Goal: Task Accomplishment & Management: Complete application form

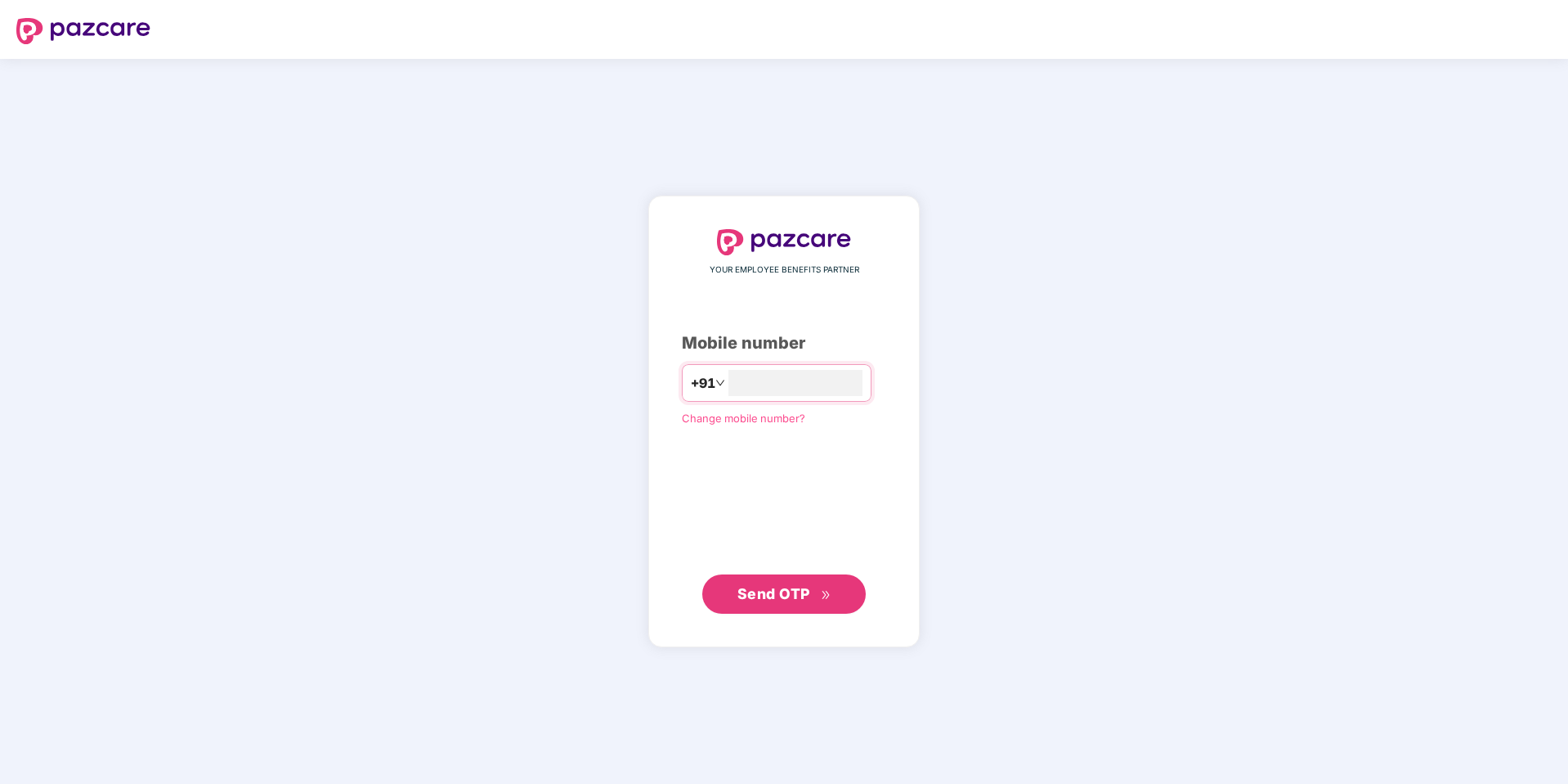
type input "**********"
click at [790, 593] on span "Send OTP" at bounding box center [774, 594] width 73 height 17
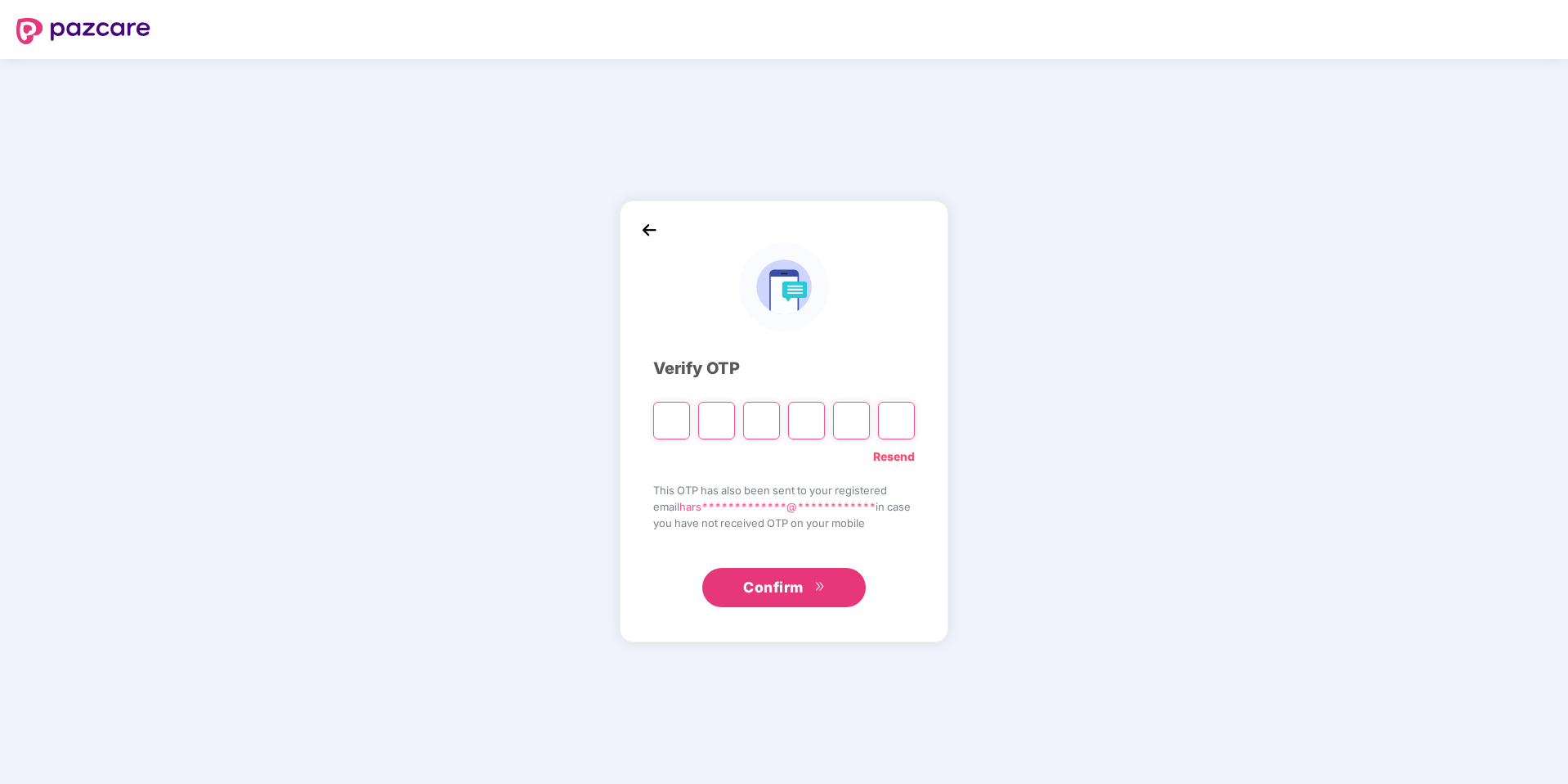
type input "*"
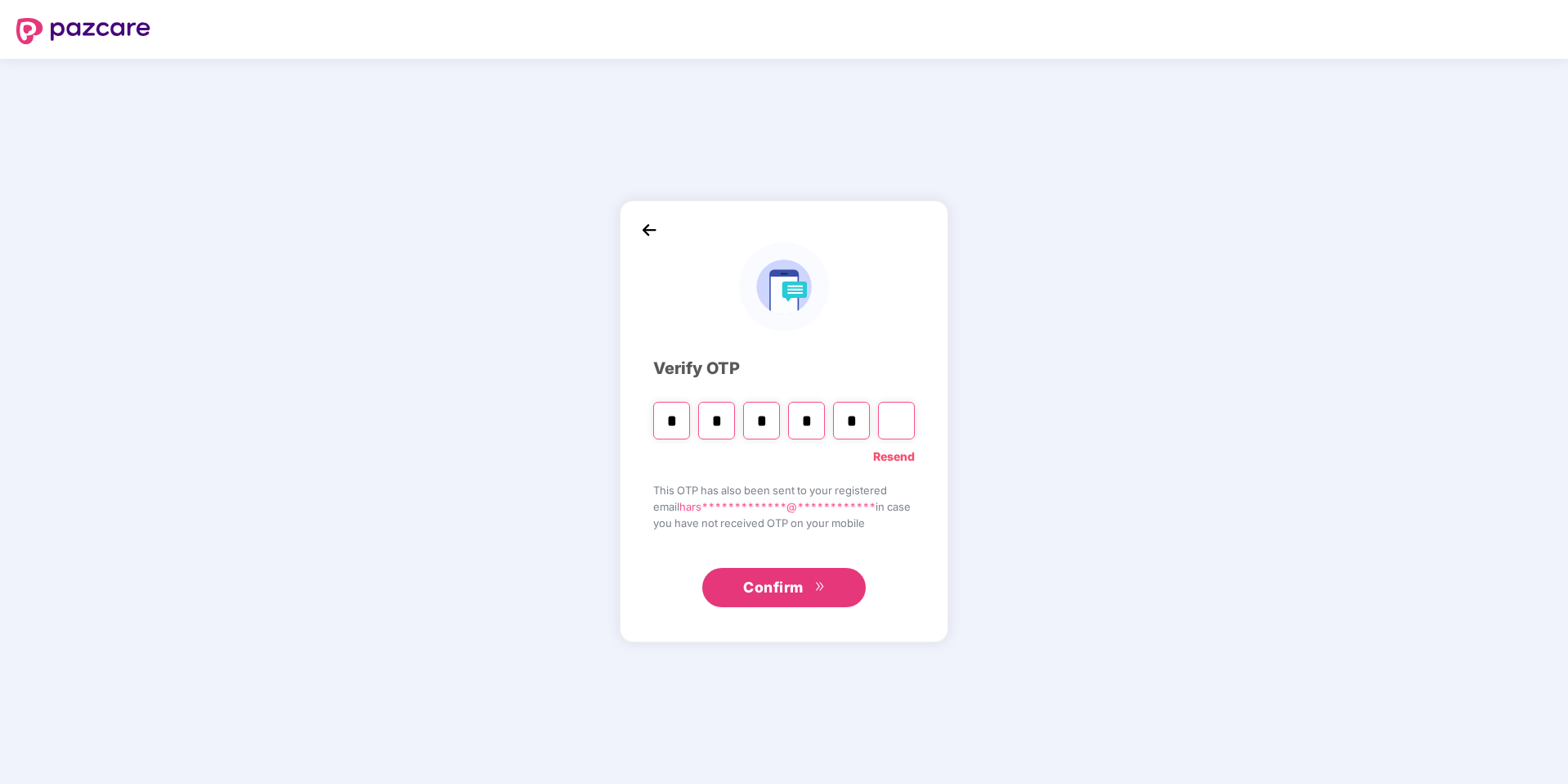
type input "*"
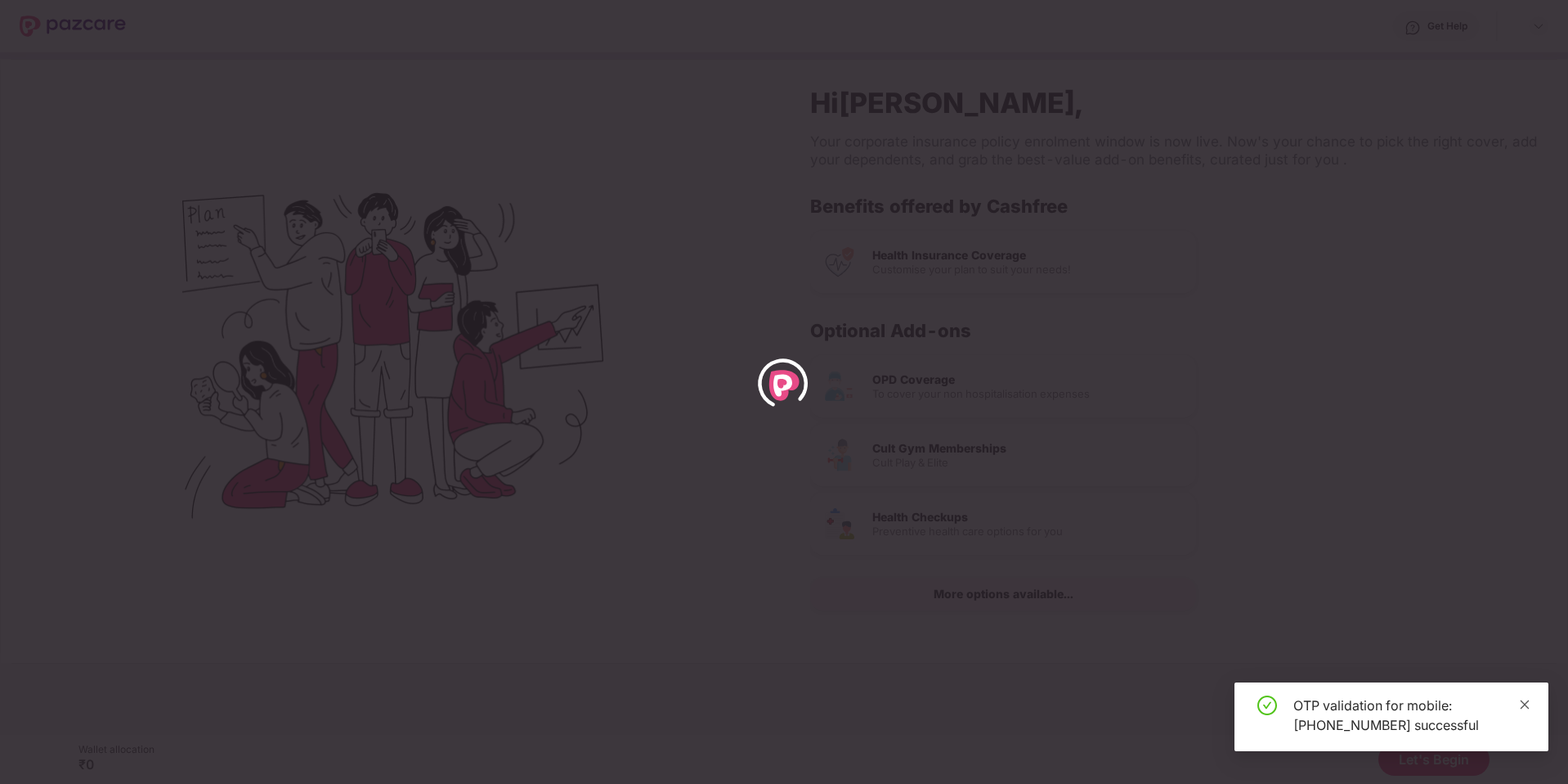
click at [1525, 706] on icon "close" at bounding box center [1525, 704] width 11 height 11
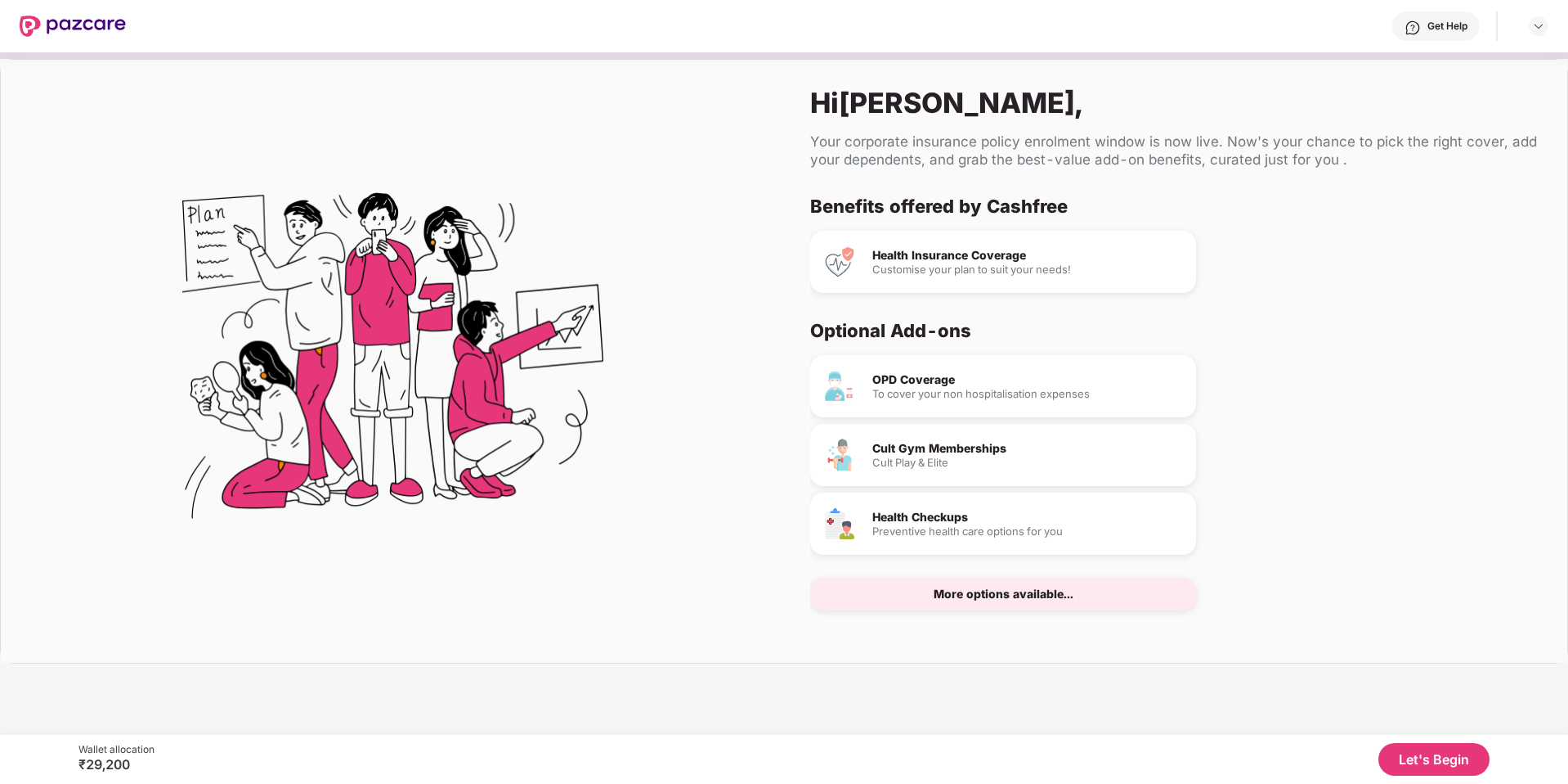
click at [976, 259] on div "Health Insurance Coverage" at bounding box center [1027, 255] width 311 height 11
drag, startPoint x: 1050, startPoint y: 258, endPoint x: 871, endPoint y: 255, distance: 179.0
click at [871, 255] on div "Health Insurance Coverage Customise your plan to suit your needs!" at bounding box center [1003, 262] width 386 height 62
click at [811, 137] on div "Your corporate insurance policy enrolment window is now live. Now's your chance…" at bounding box center [1176, 150] width 731 height 36
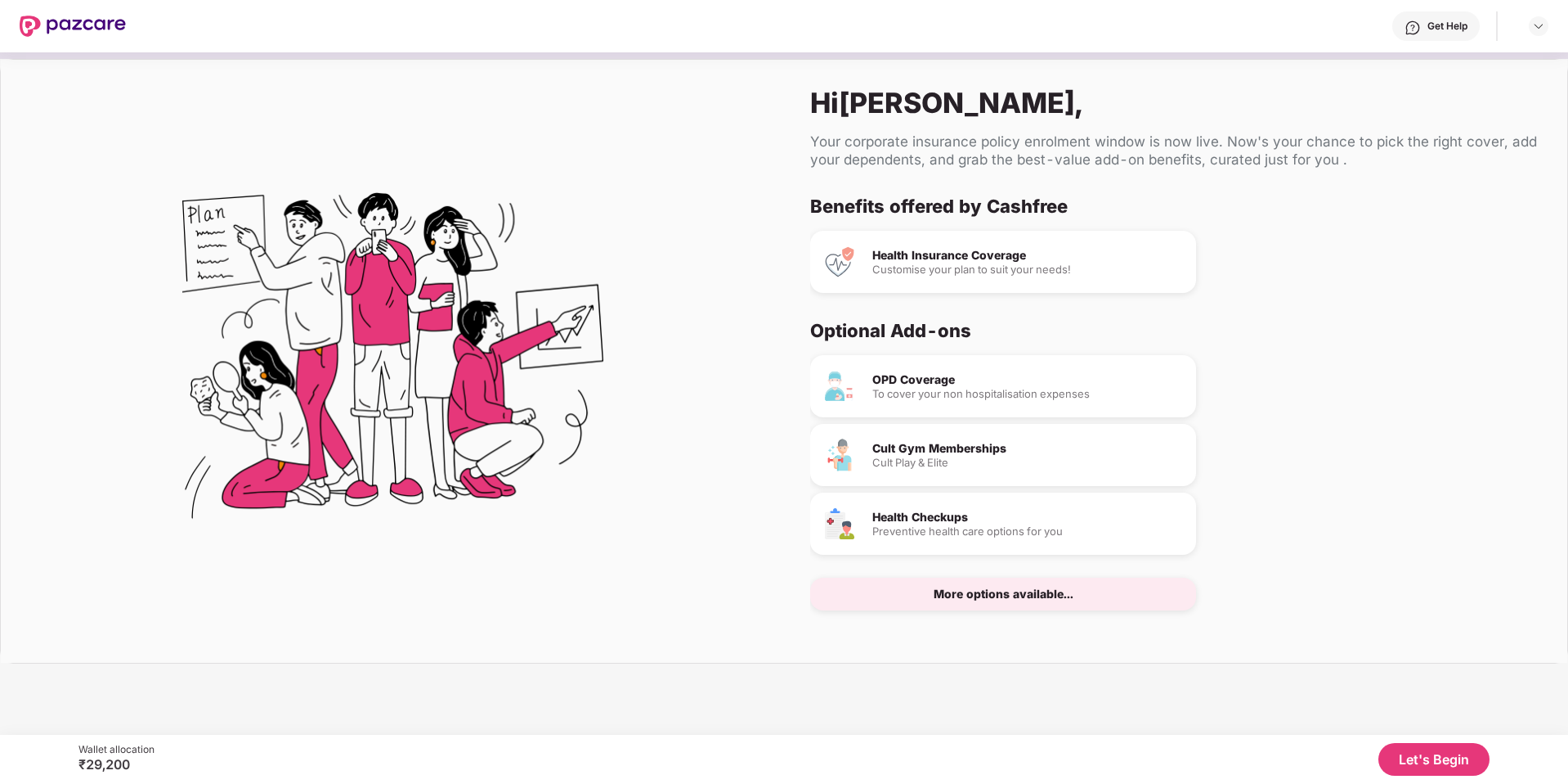
click at [933, 146] on div "Your corporate insurance policy enrolment window is now live. Now's your chance…" at bounding box center [1176, 150] width 731 height 36
click at [979, 394] on div "To cover your non hospitalisation expenses" at bounding box center [1027, 393] width 311 height 11
drag, startPoint x: 907, startPoint y: 246, endPoint x: 1076, endPoint y: 281, distance: 172.6
click at [1076, 281] on div "Health Insurance Coverage Customise your plan to suit your needs!" at bounding box center [1003, 262] width 386 height 62
click at [829, 377] on img at bounding box center [840, 386] width 33 height 33
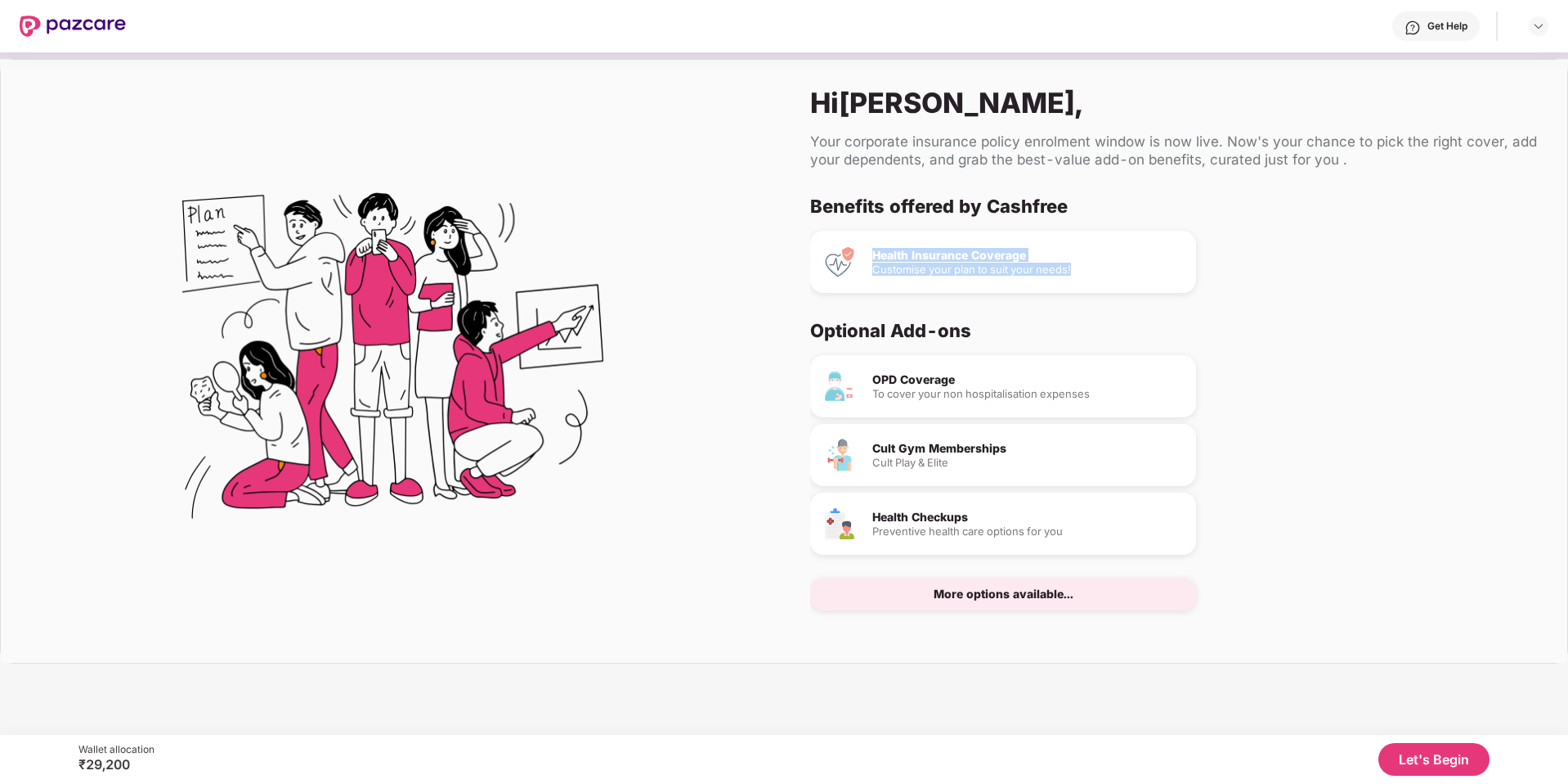
click at [829, 377] on img at bounding box center [840, 386] width 33 height 33
click at [1460, 767] on button "Let's Begin" at bounding box center [1434, 759] width 112 height 33
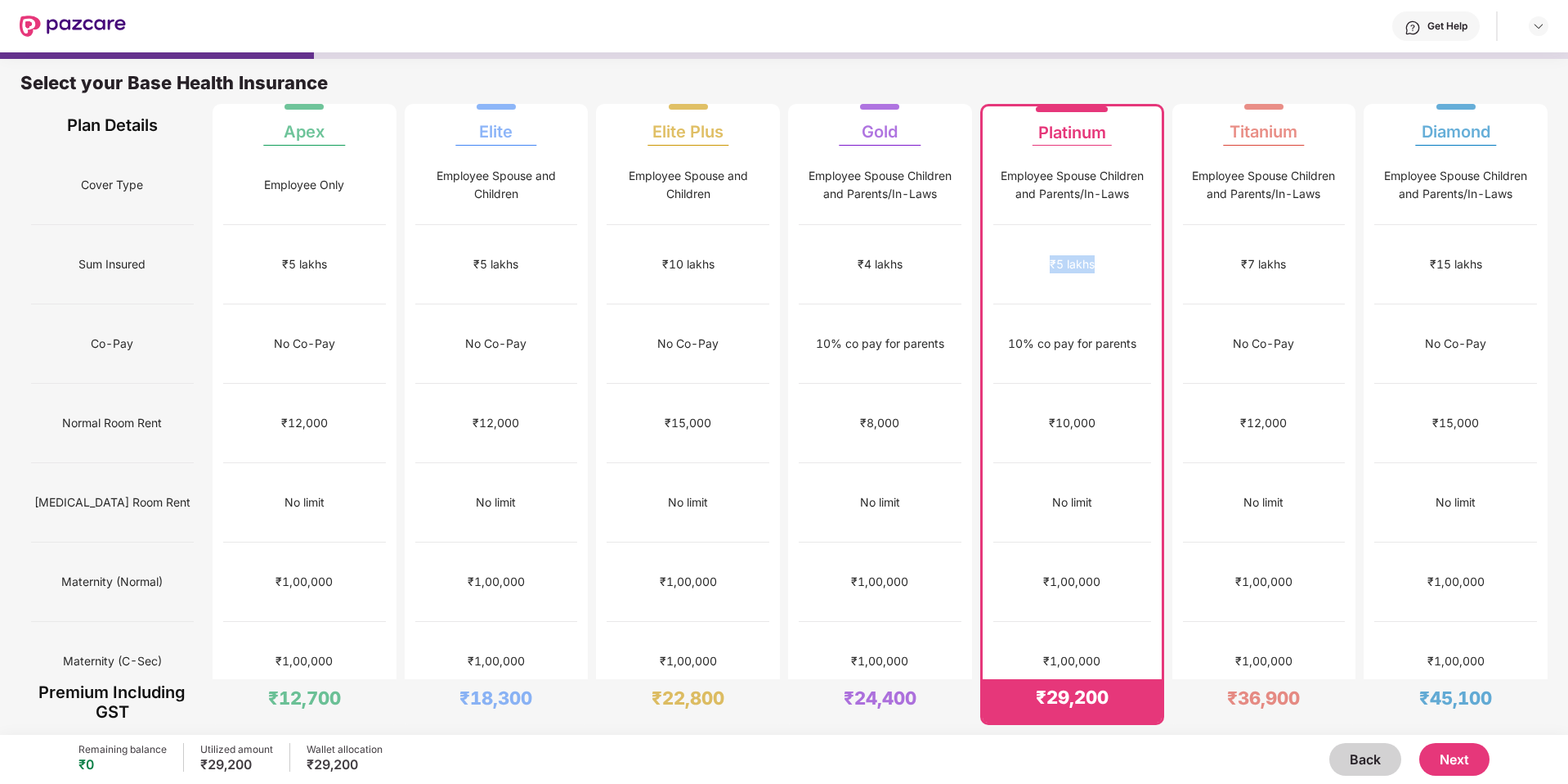
drag, startPoint x: 1037, startPoint y: 237, endPoint x: 1099, endPoint y: 236, distance: 62.0
click at [1099, 236] on div "₹5 lakhs" at bounding box center [1072, 264] width 158 height 80
drag, startPoint x: 1002, startPoint y: 293, endPoint x: 1140, endPoint y: 304, distance: 138.4
click at [1140, 305] on div "10% co pay for parents" at bounding box center [1072, 344] width 158 height 80
click at [907, 247] on div "₹4 lakhs" at bounding box center [880, 264] width 161 height 80
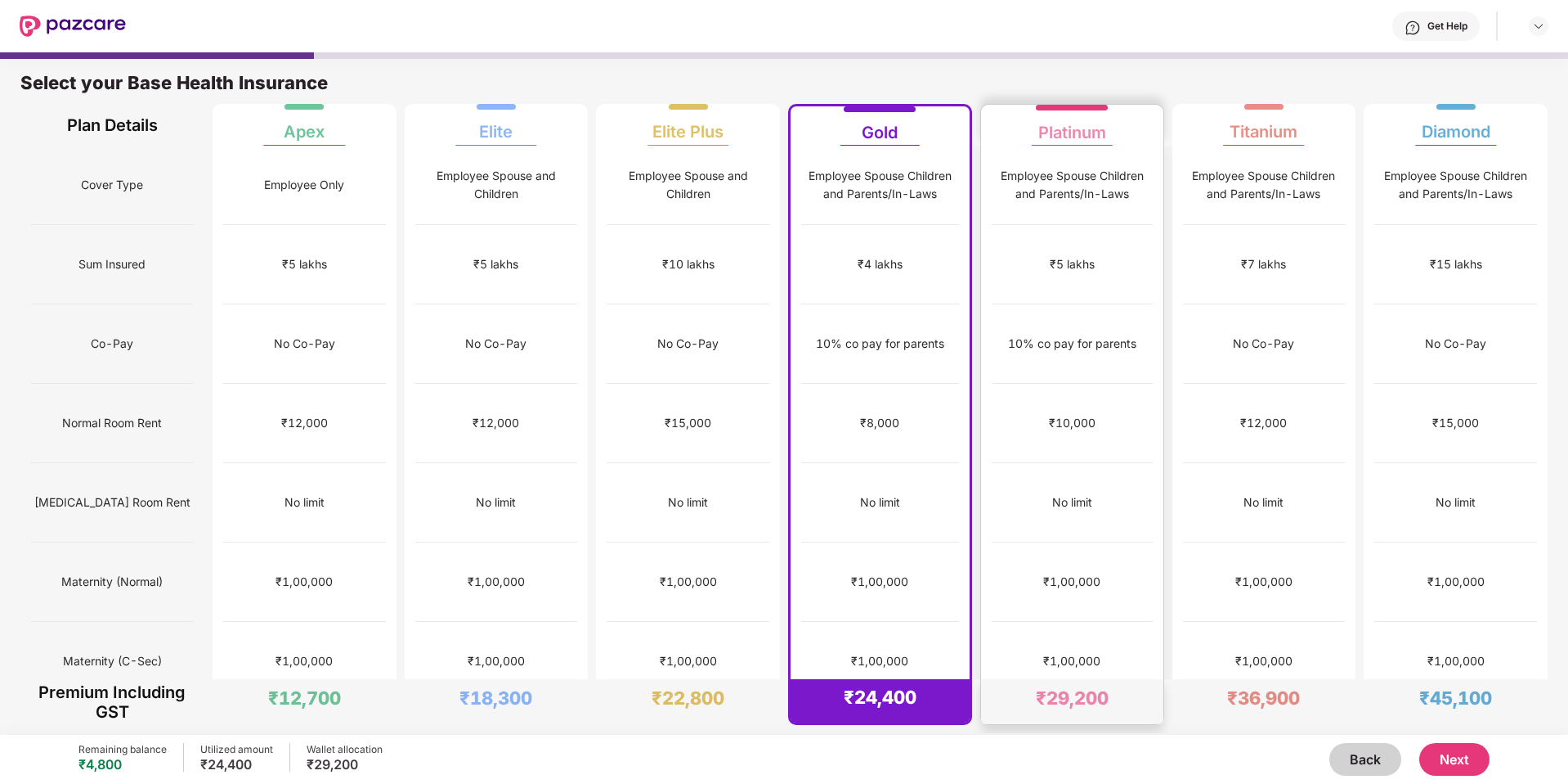
click at [1046, 227] on div "₹5 lakhs" at bounding box center [1072, 264] width 161 height 80
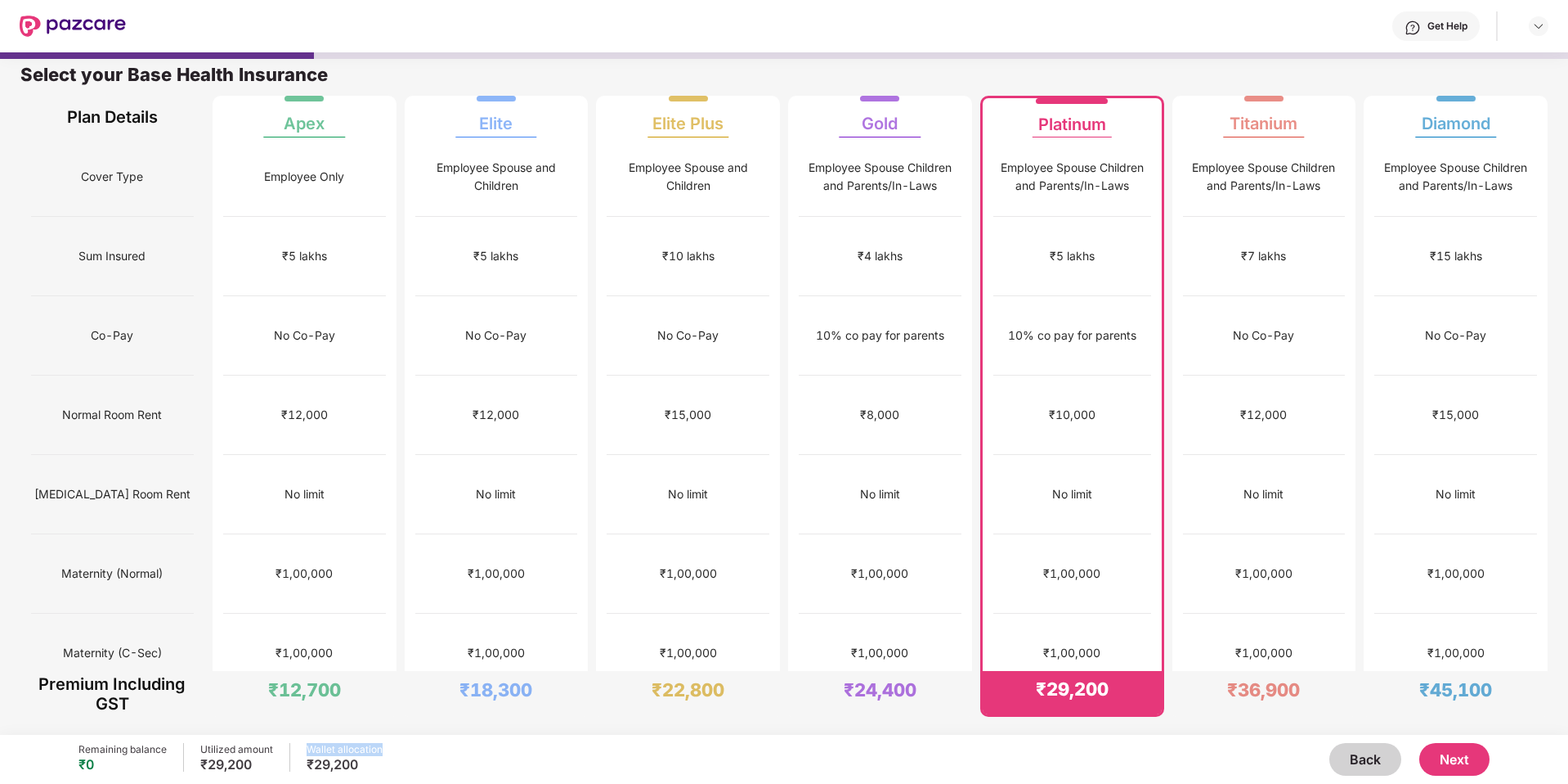
drag, startPoint x: 377, startPoint y: 753, endPoint x: 290, endPoint y: 751, distance: 87.0
click at [291, 751] on div "Remaining balance ₹0 Utilized amount ₹29,200 Wallet allocation ₹29,200" at bounding box center [231, 759] width 304 height 33
click at [1467, 755] on button "Next" at bounding box center [1455, 759] width 71 height 33
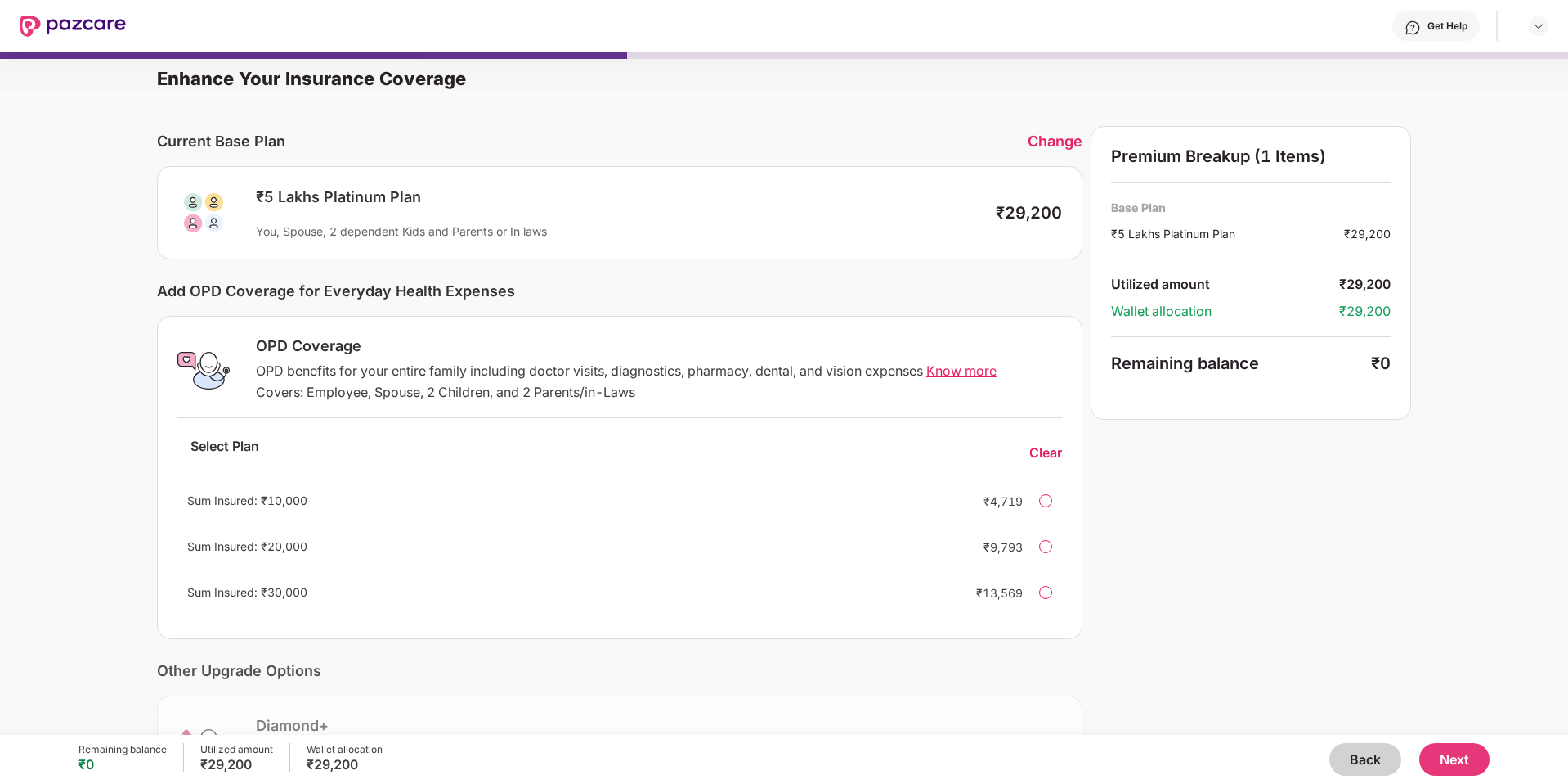
click at [1463, 769] on button "Next" at bounding box center [1455, 759] width 71 height 33
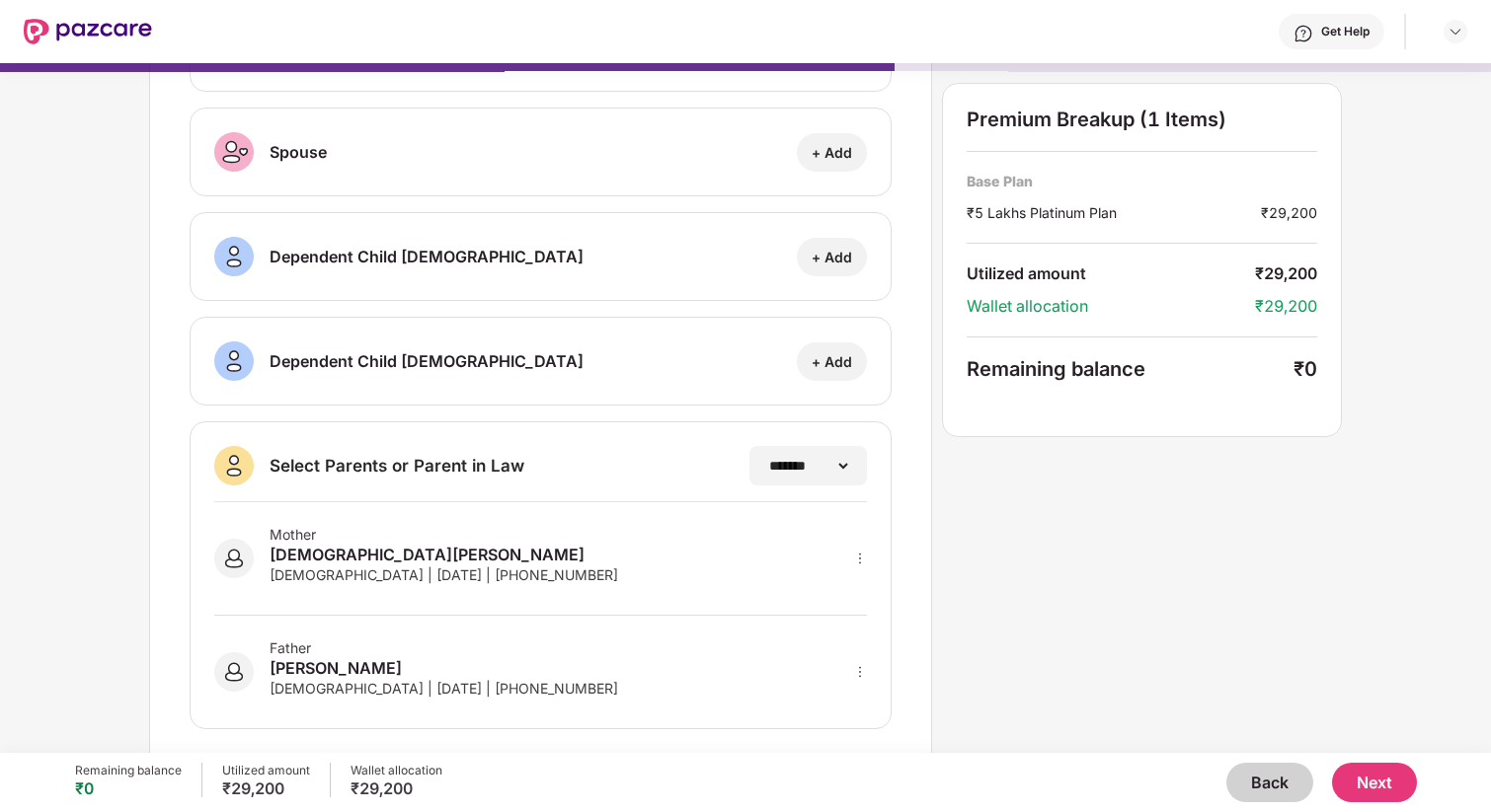
scroll to position [213, 0]
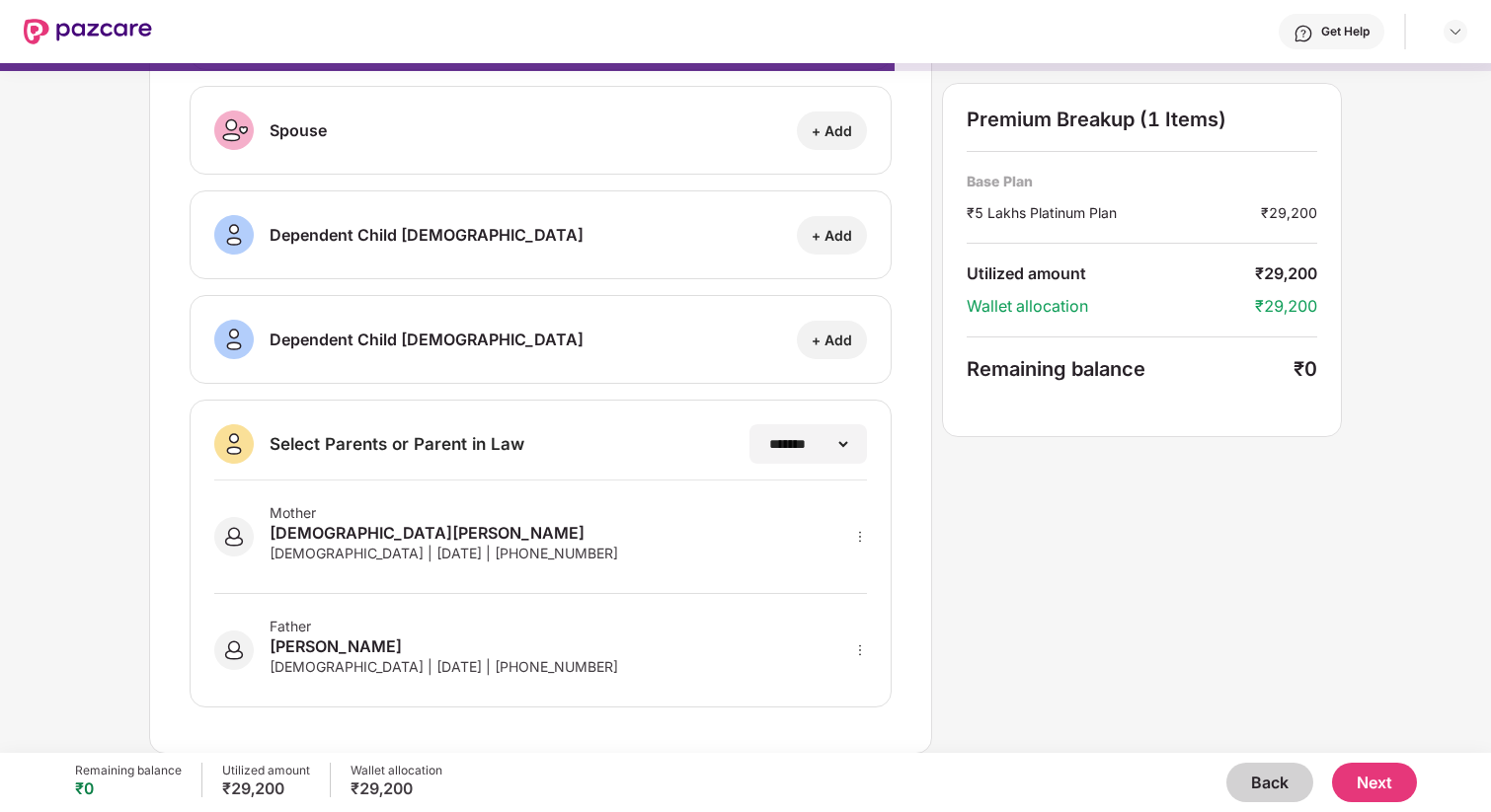
click at [1377, 778] on button "Next" at bounding box center [1374, 782] width 85 height 40
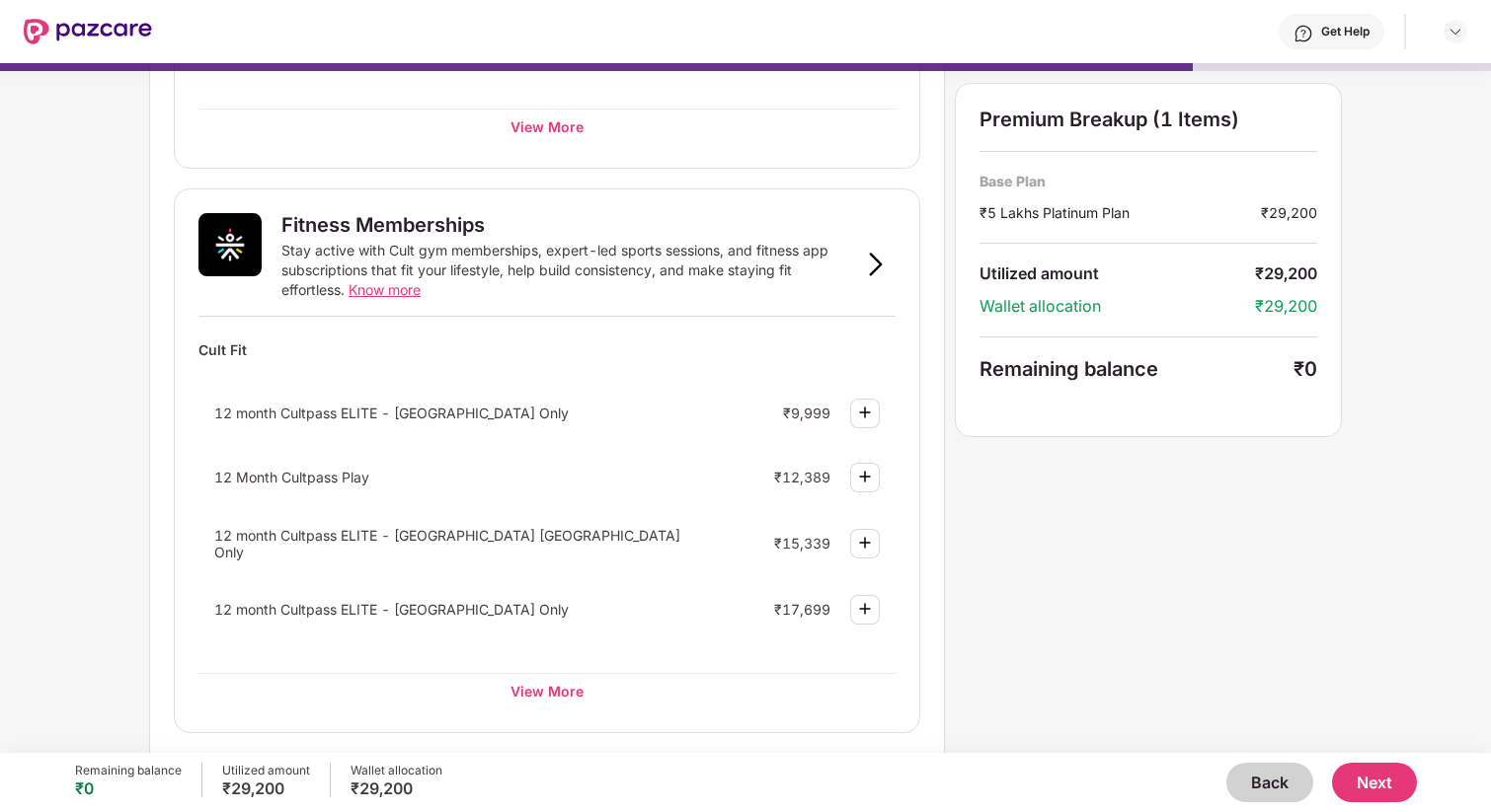
scroll to position [602, 0]
click at [546, 682] on div "View More" at bounding box center [547, 692] width 697 height 36
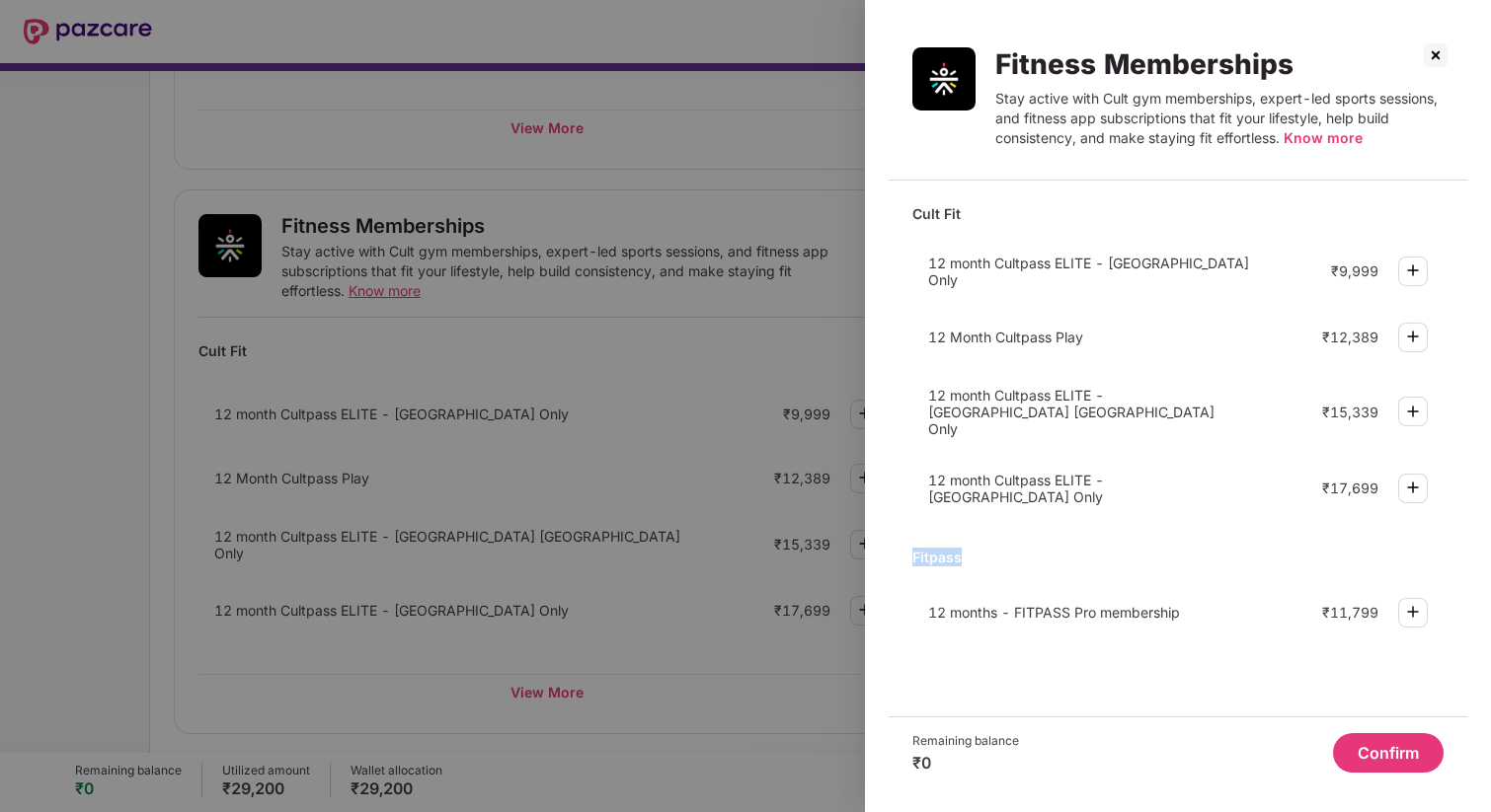
drag, startPoint x: 993, startPoint y: 534, endPoint x: 908, endPoint y: 531, distance: 85.1
click at [908, 531] on div "Cult Fit 12 month Cultpass ELITE - [GEOGRAPHIC_DATA] Only ₹9,999 12 Month Cultp…" at bounding box center [1178, 456] width 579 height 520
click at [1035, 552] on div "Fitpass 12 months - FITPASS Pro membership ₹11,799" at bounding box center [1178, 589] width 531 height 99
click at [1438, 60] on img at bounding box center [1436, 55] width 32 height 32
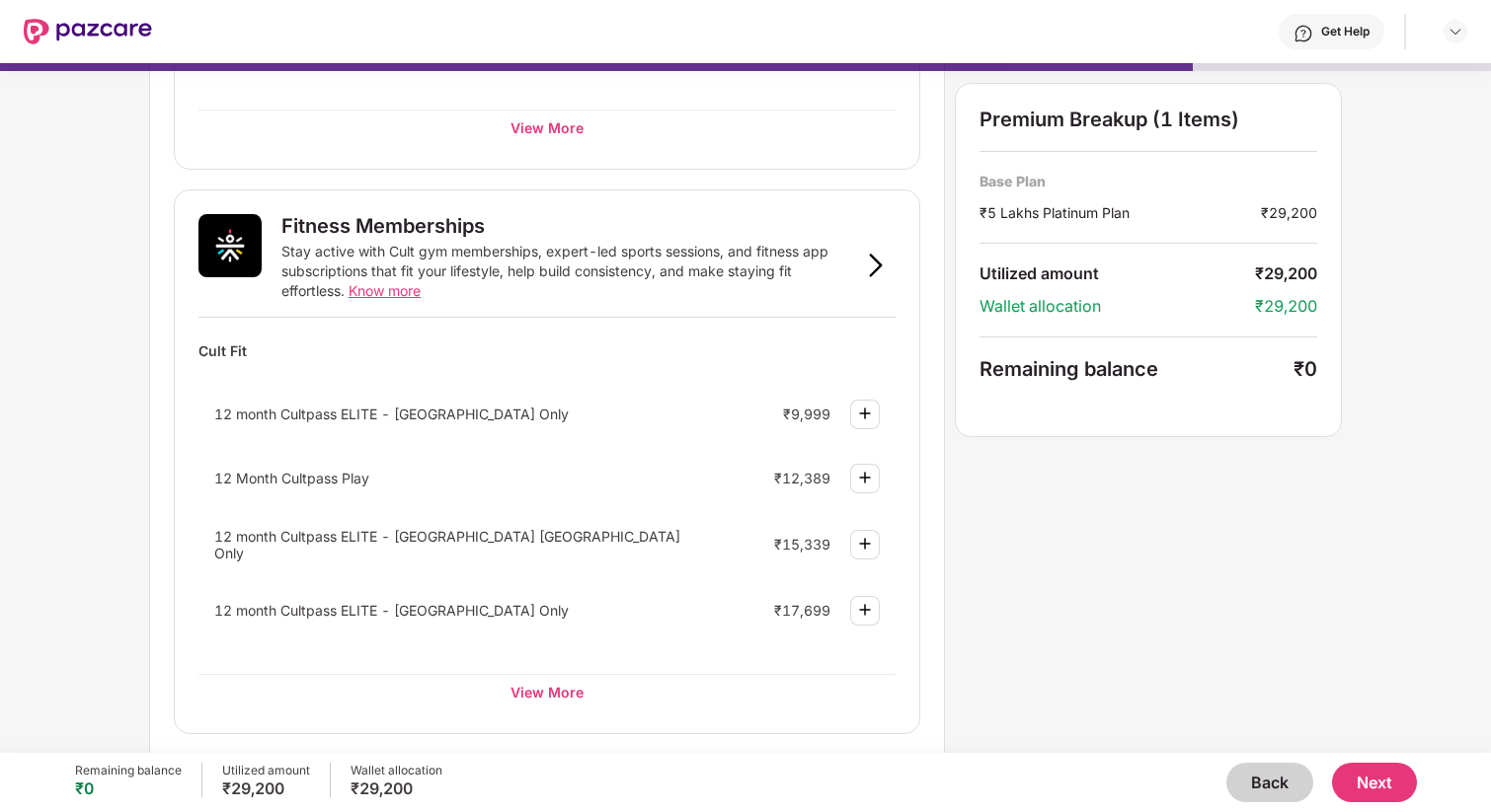
click at [869, 417] on img at bounding box center [865, 414] width 24 height 24
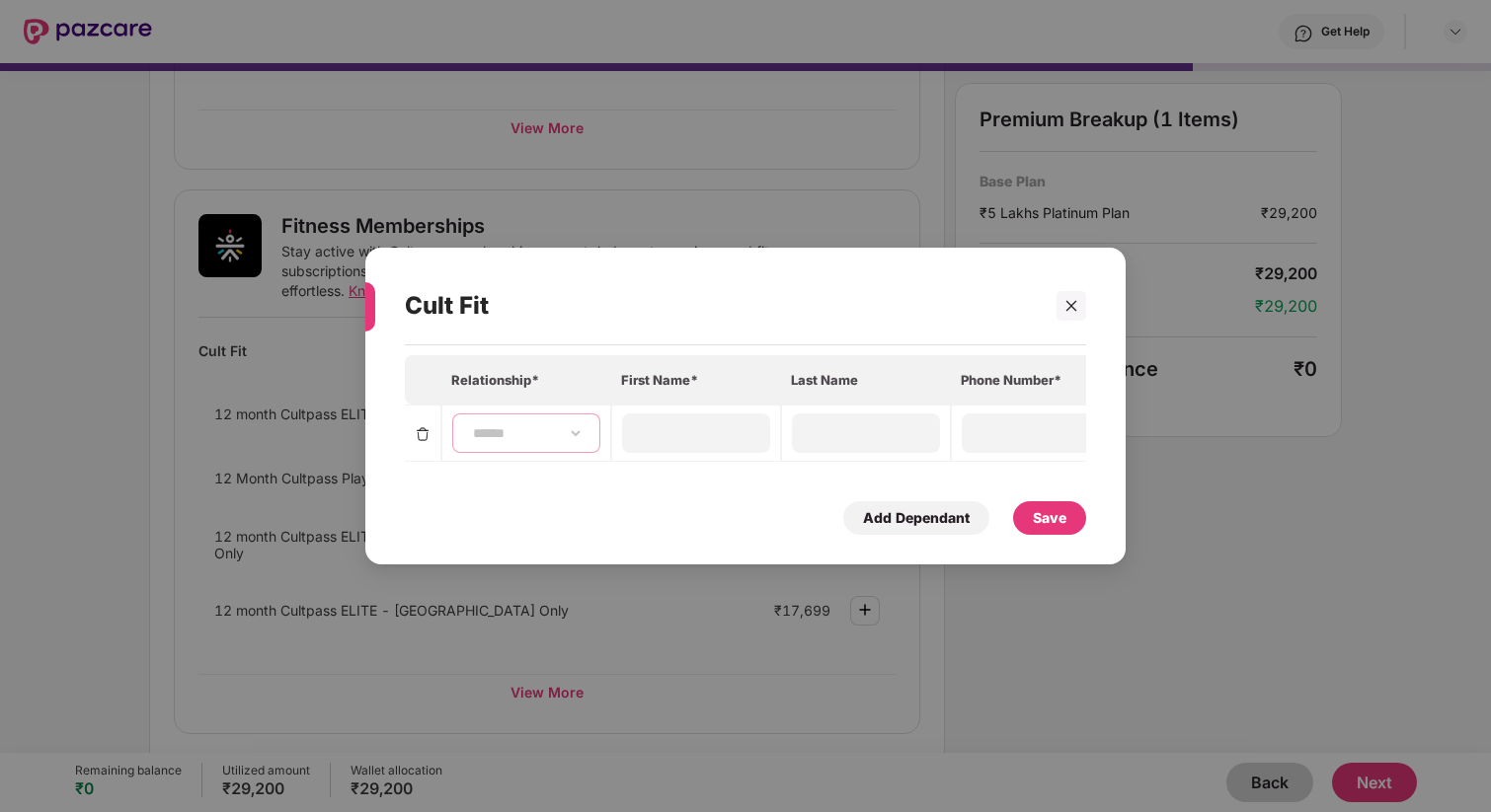
click at [557, 439] on select "**********" at bounding box center [526, 434] width 115 height 16
select select "****"
type input "*******"
type input "*********"
type input "**********"
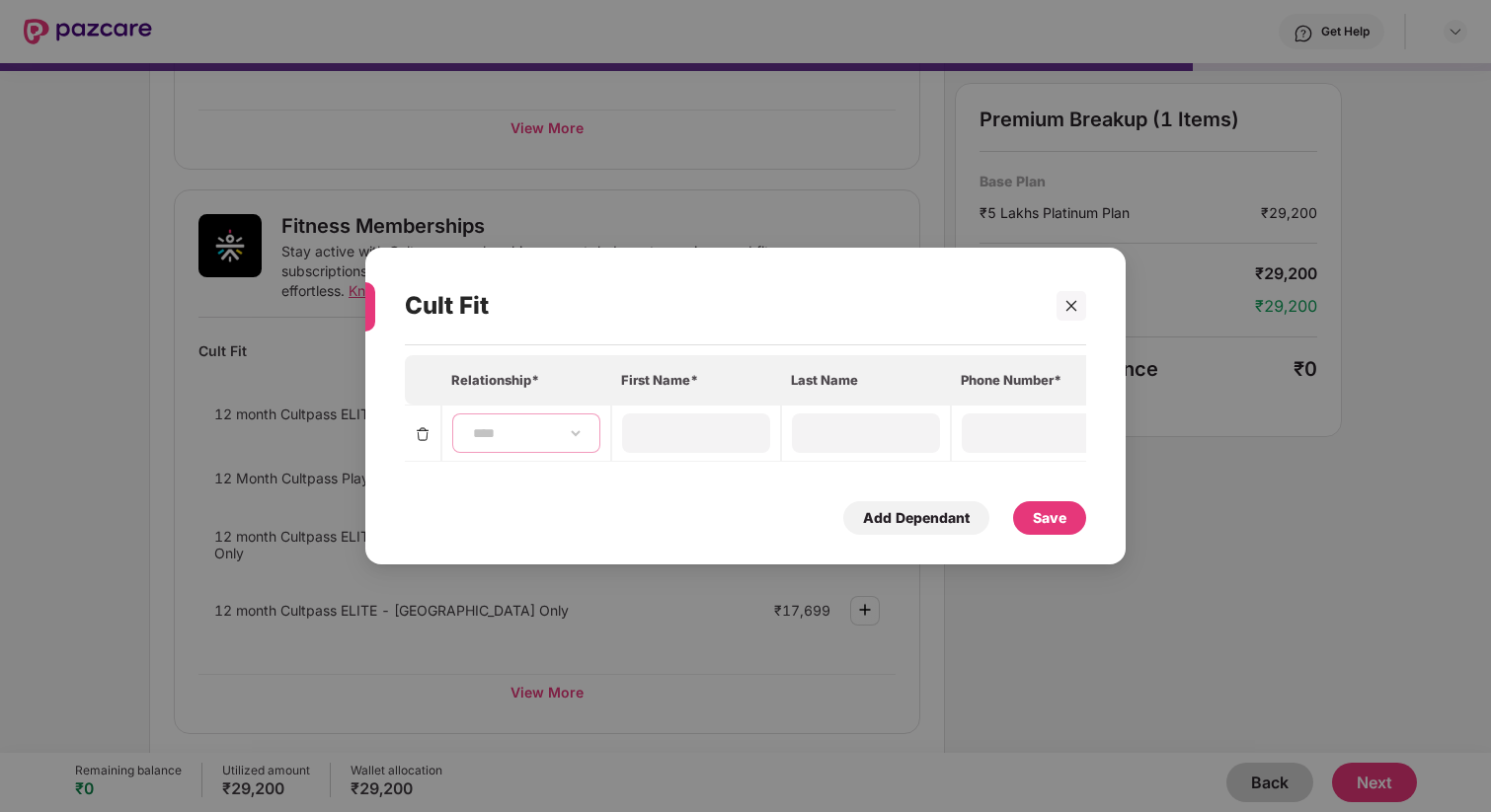
type input "**********"
click at [1046, 522] on div "Save" at bounding box center [1049, 518] width 34 height 22
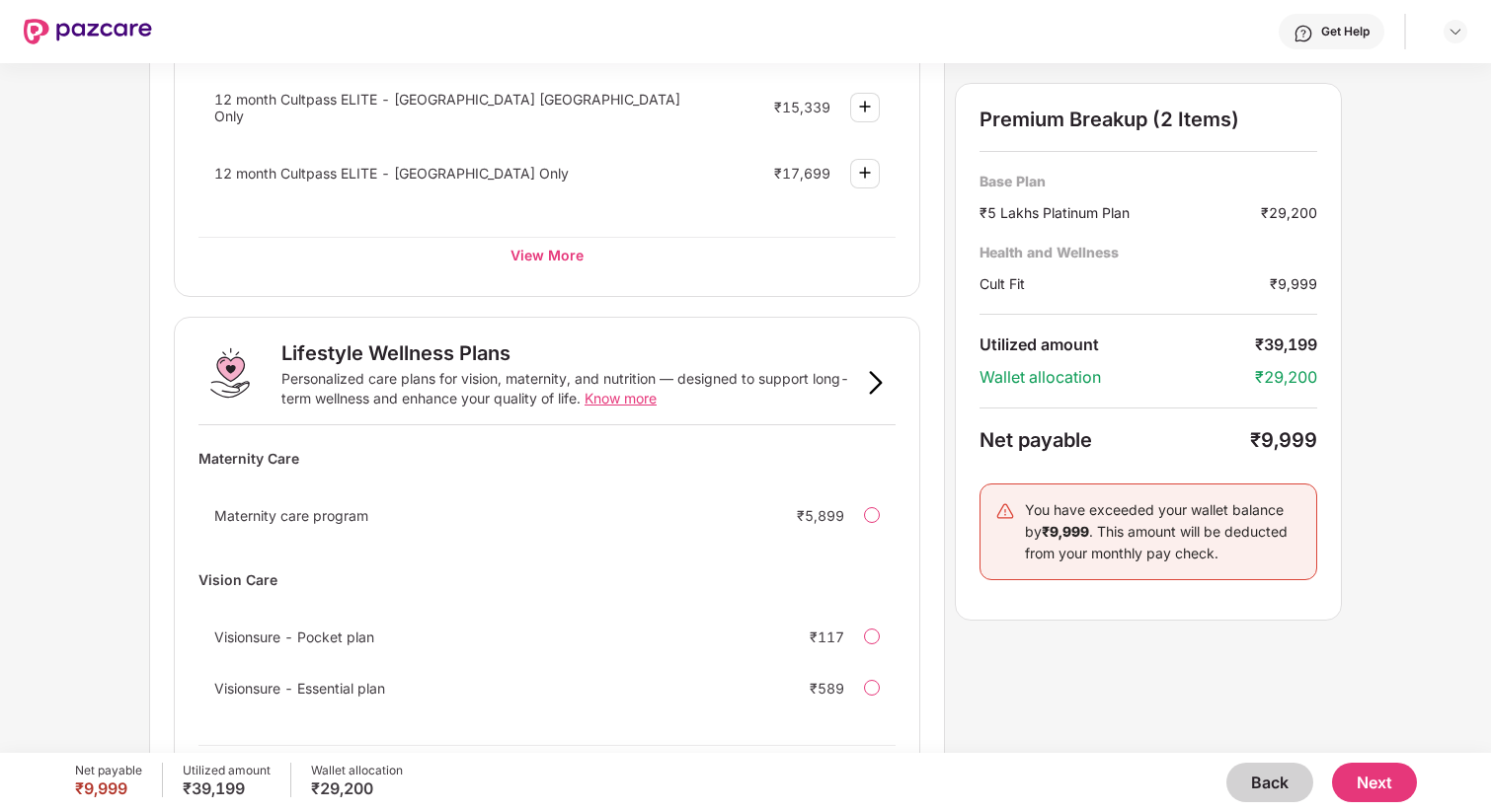
scroll to position [1204, 0]
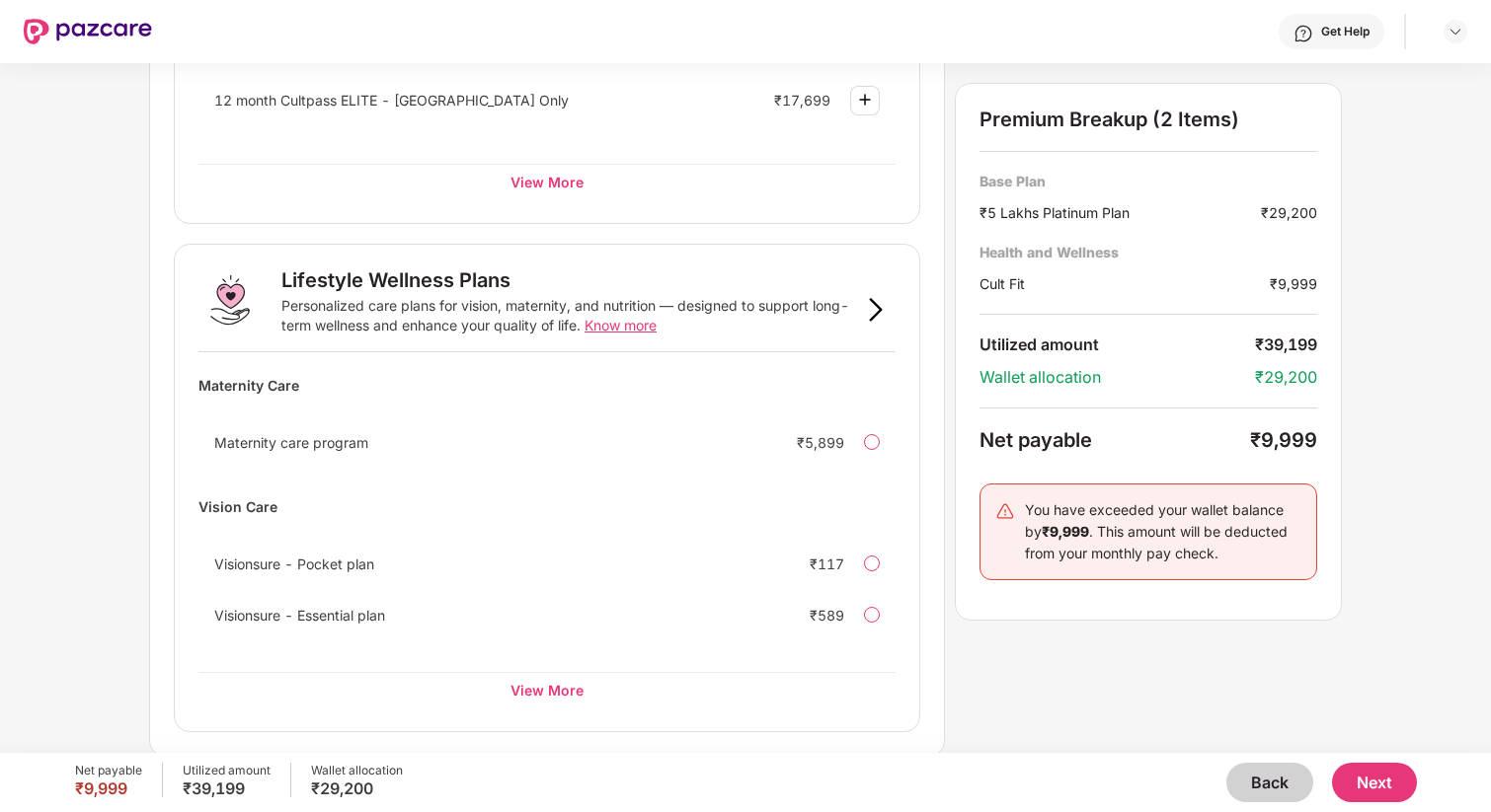
click at [1382, 780] on button "Next" at bounding box center [1374, 782] width 85 height 40
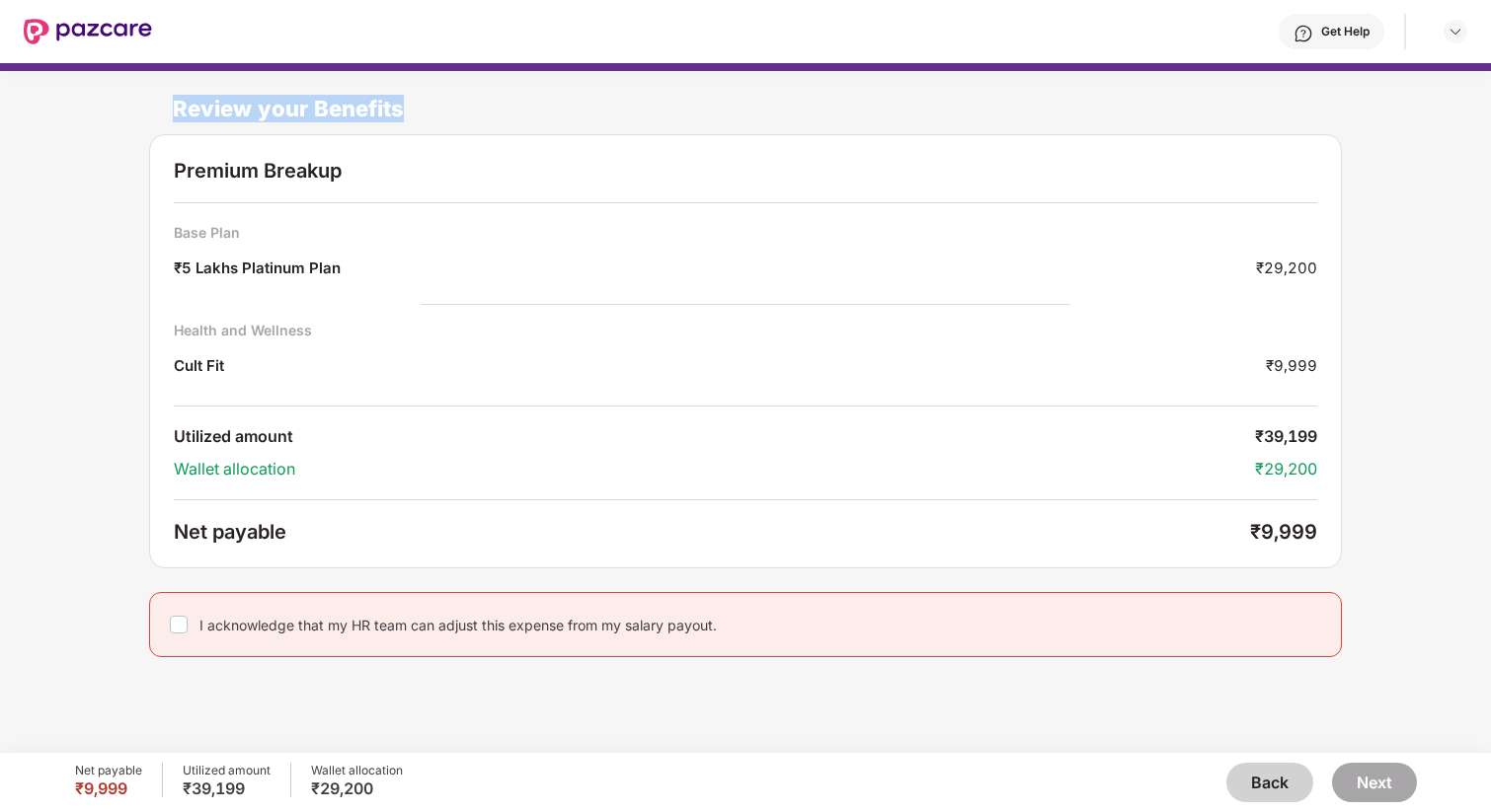
drag, startPoint x: 170, startPoint y: 102, endPoint x: 455, endPoint y: 100, distance: 285.0
click at [455, 100] on div "Review your Benefits" at bounding box center [745, 103] width 1193 height 63
drag, startPoint x: 160, startPoint y: 163, endPoint x: 531, endPoint y: 202, distance: 373.0
click at [531, 202] on div "Premium Breakup Base Plan ₹5 Lakhs Platinum Plan ₹29,200 Health and Wellness Cu…" at bounding box center [745, 352] width 1193 height 434
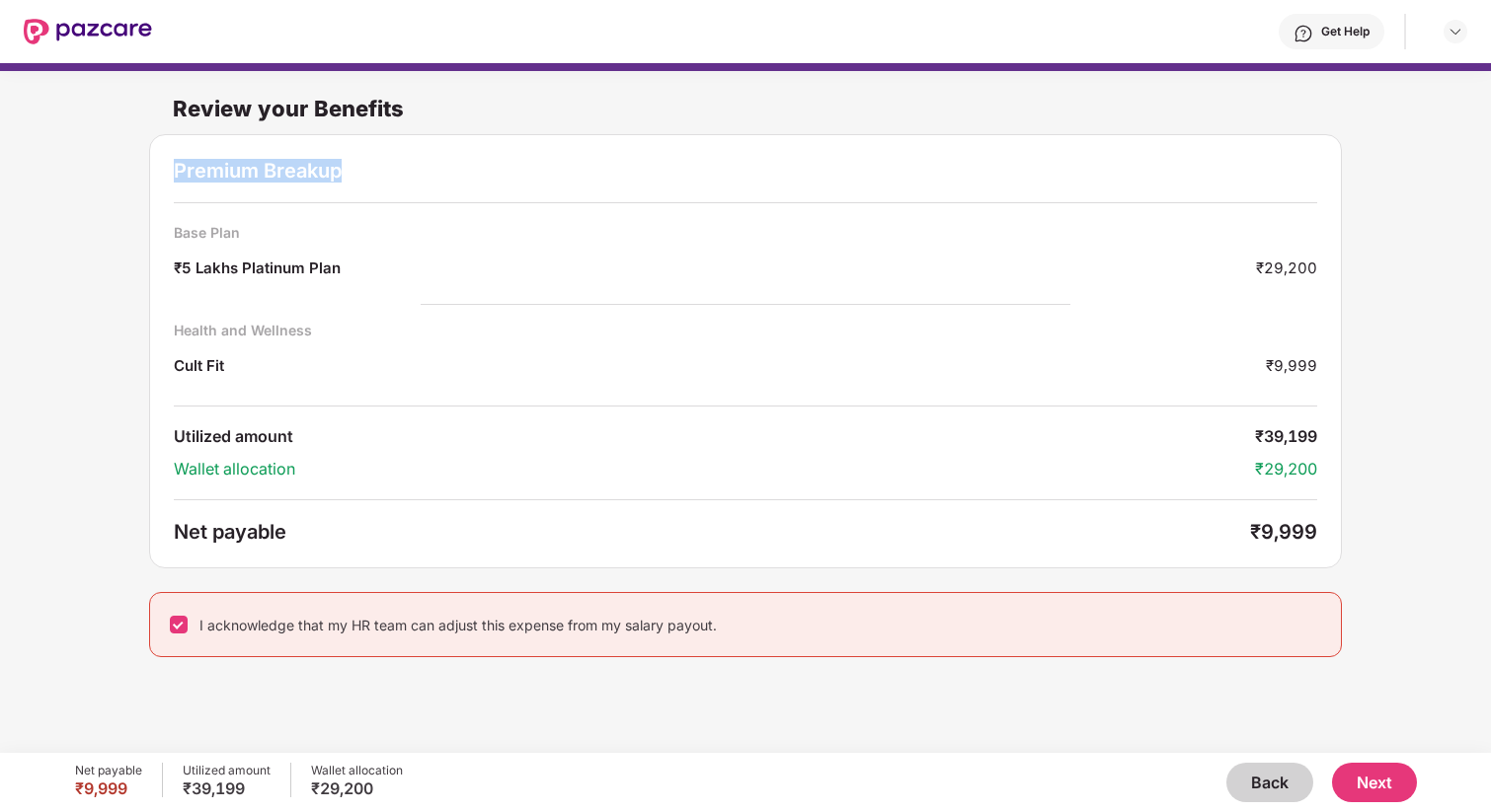
click at [1378, 781] on button "Next" at bounding box center [1374, 782] width 85 height 40
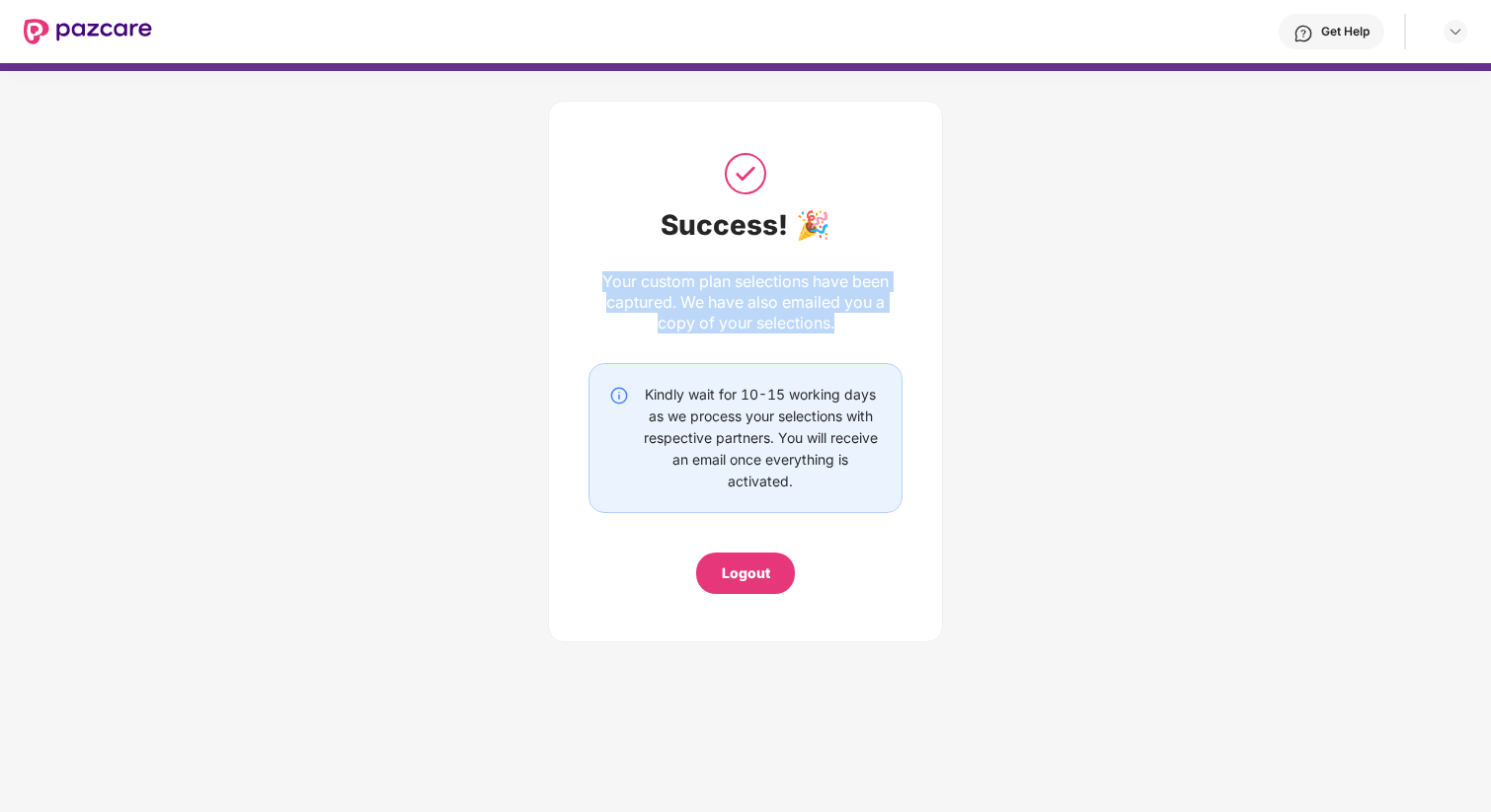
drag, startPoint x: 595, startPoint y: 273, endPoint x: 859, endPoint y: 327, distance: 269.5
click at [859, 327] on div "Your custom plan selections have been captured. We have also emailed you a copy…" at bounding box center [745, 302] width 314 height 62
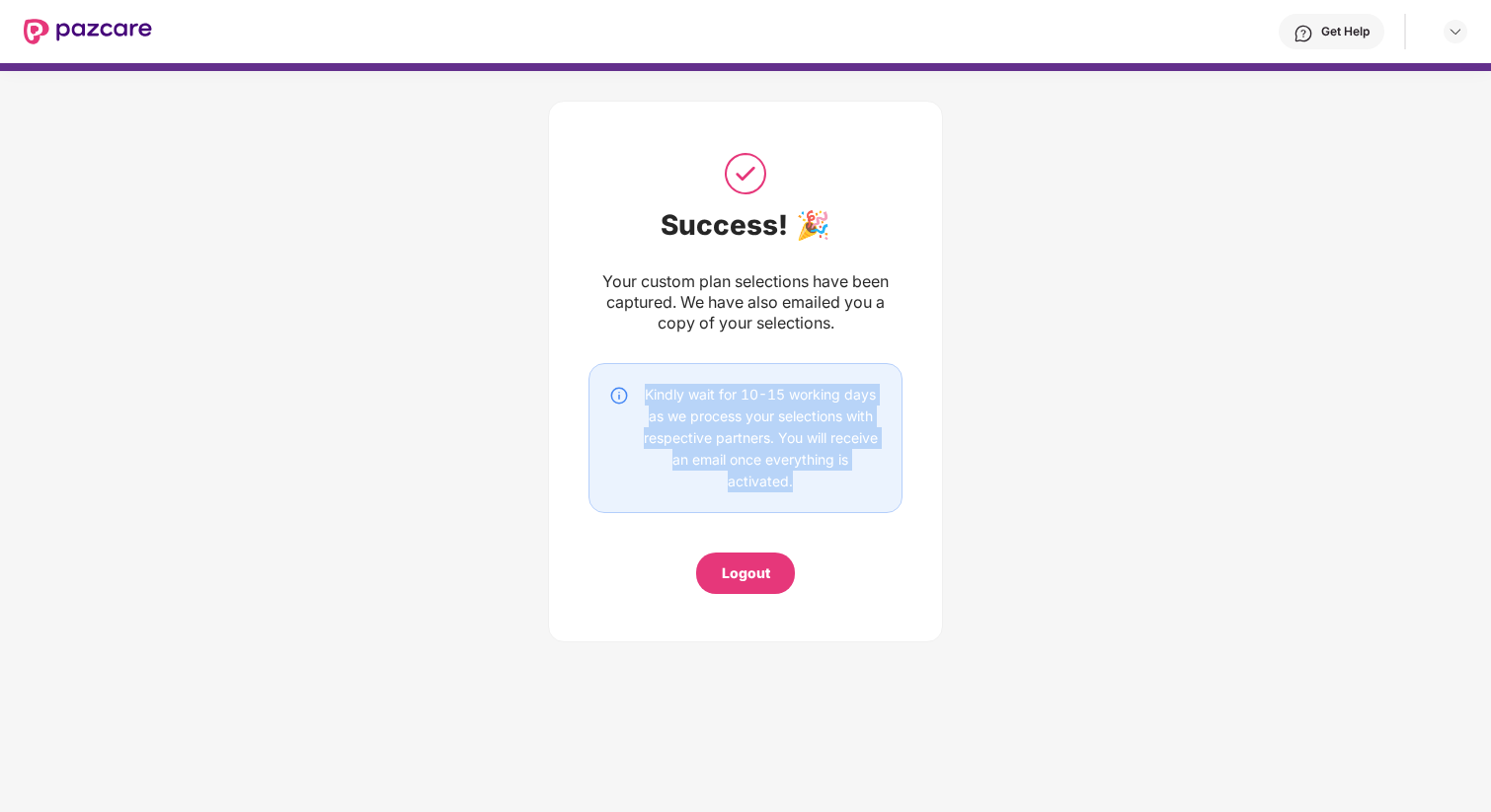
drag, startPoint x: 638, startPoint y: 395, endPoint x: 826, endPoint y: 479, distance: 205.9
click at [826, 479] on div "Kindly wait for 10-15 working days as we process your selections with respectiv…" at bounding box center [760, 439] width 243 height 109
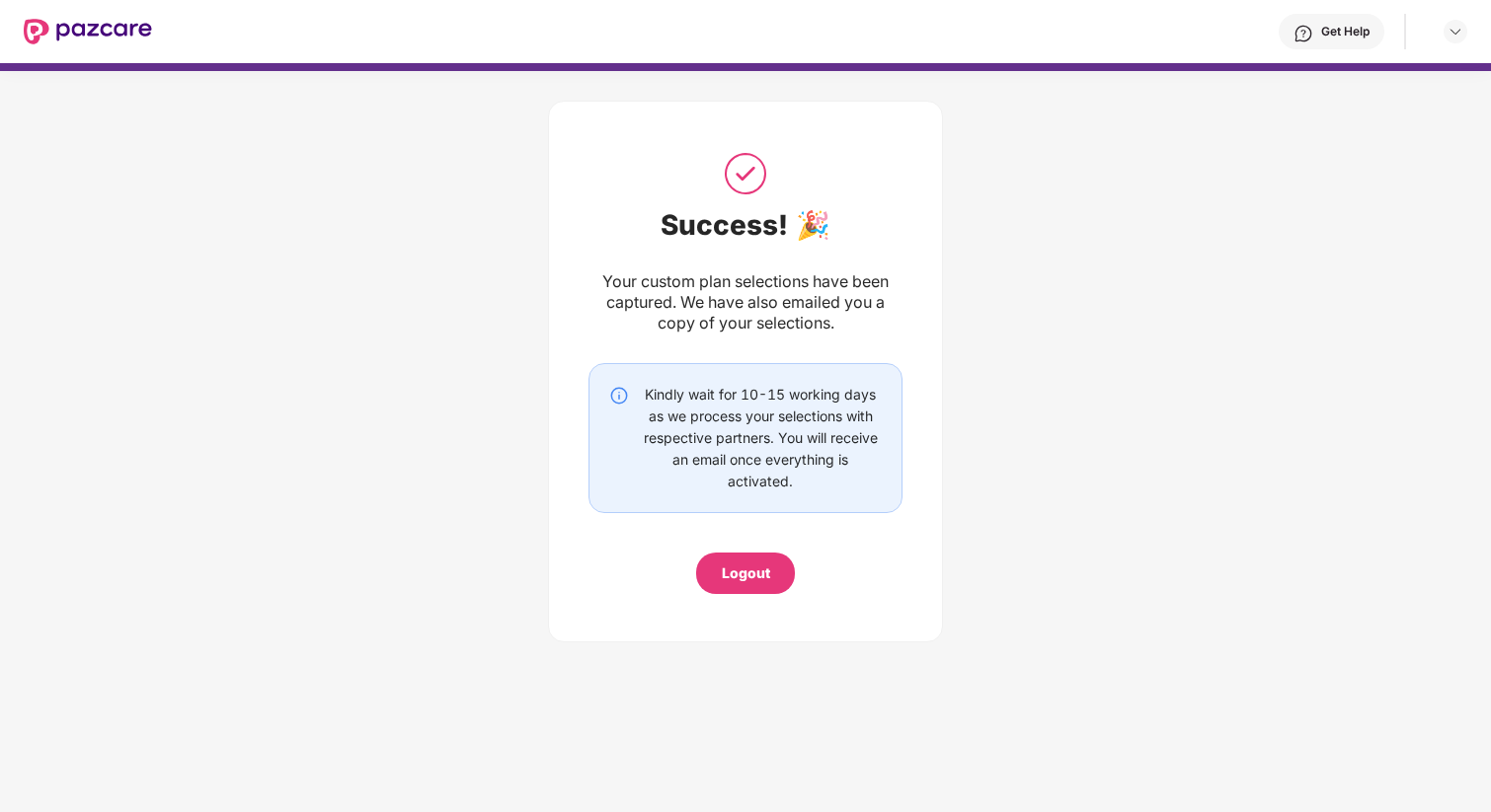
click at [757, 568] on div "Logout" at bounding box center [746, 573] width 49 height 22
